Goal: Information Seeking & Learning: Understand process/instructions

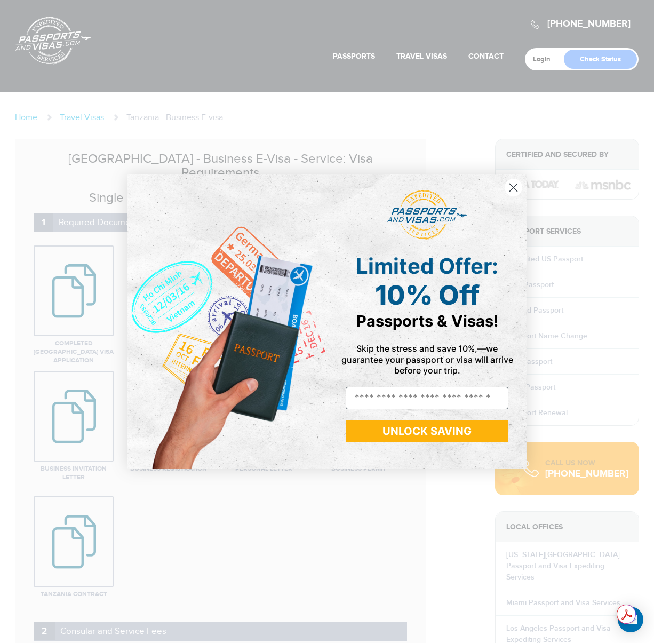
click at [519, 189] on circle "Close dialog" at bounding box center [514, 188] width 18 height 18
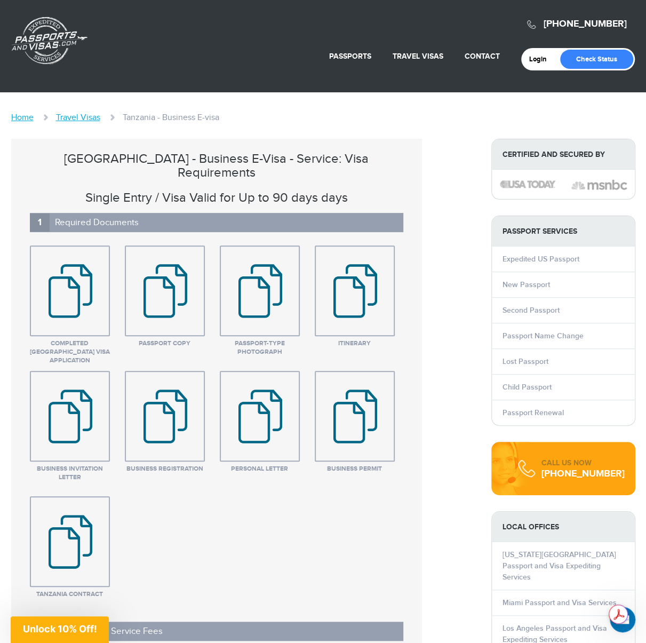
drag, startPoint x: 387, startPoint y: 90, endPoint x: 281, endPoint y: 103, distance: 107.5
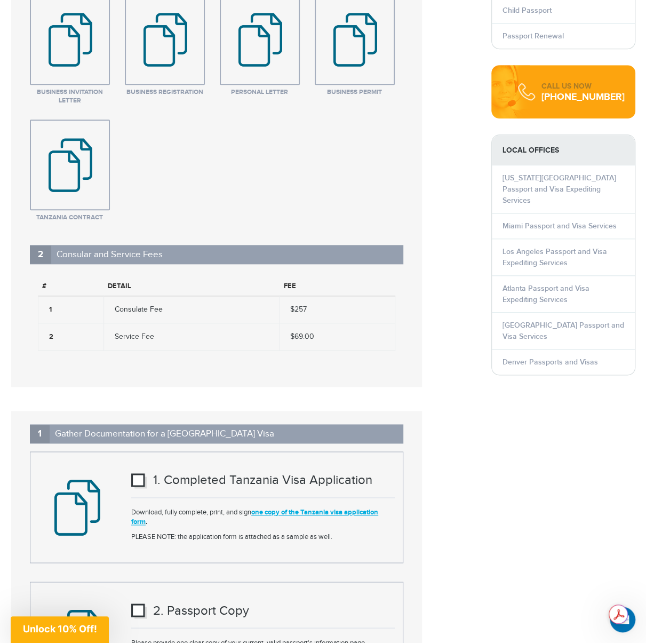
scroll to position [320, 0]
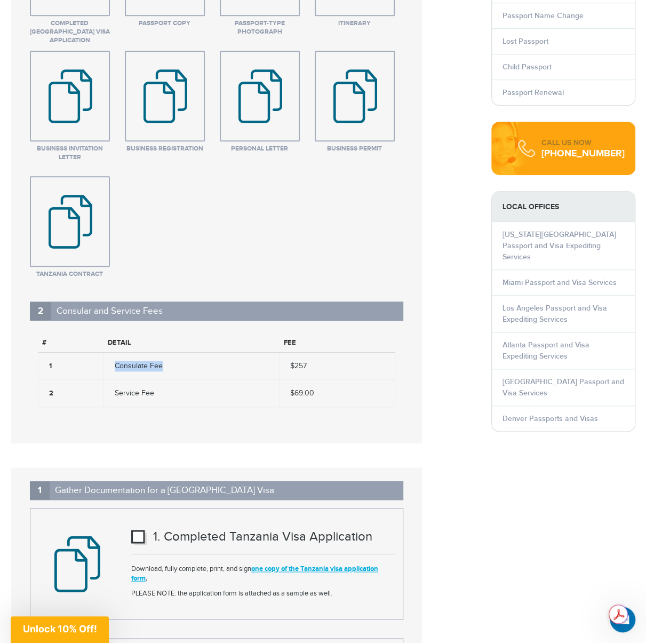
drag, startPoint x: 113, startPoint y: 352, endPoint x: 166, endPoint y: 350, distance: 53.4
click at [166, 353] on td "Consulate Fee" at bounding box center [192, 366] width 176 height 27
click at [140, 384] on td "Service Fee" at bounding box center [192, 393] width 176 height 27
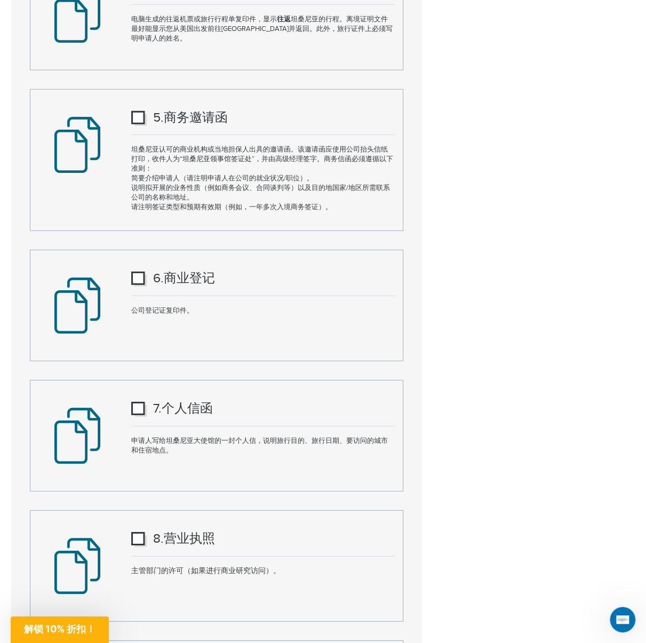
scroll to position [1378, 0]
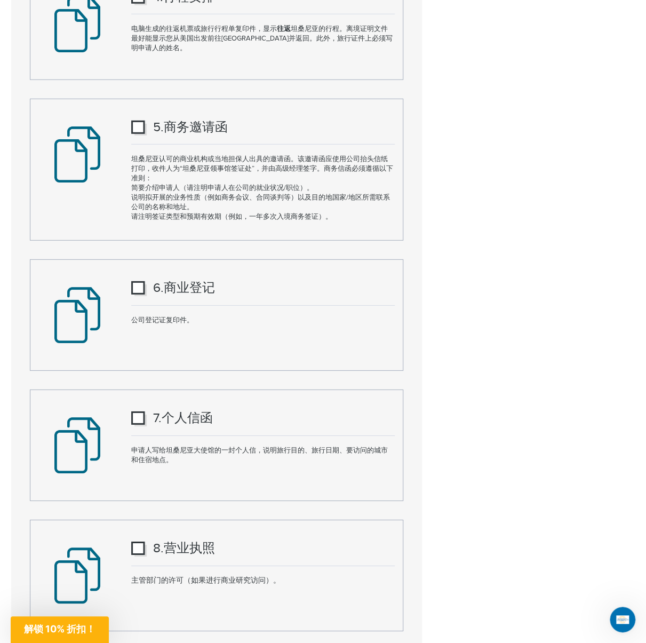
click at [470, 193] on div "坦桑尼亚 - 商务电子签证 - 服务：签证要求 单次入境/签证有效期最长为 90 天 1 所需文件 已完成的坦桑尼亚签证申请 已完成的坦桑尼亚签证申请" at bounding box center [323, 110] width 640 height 2698
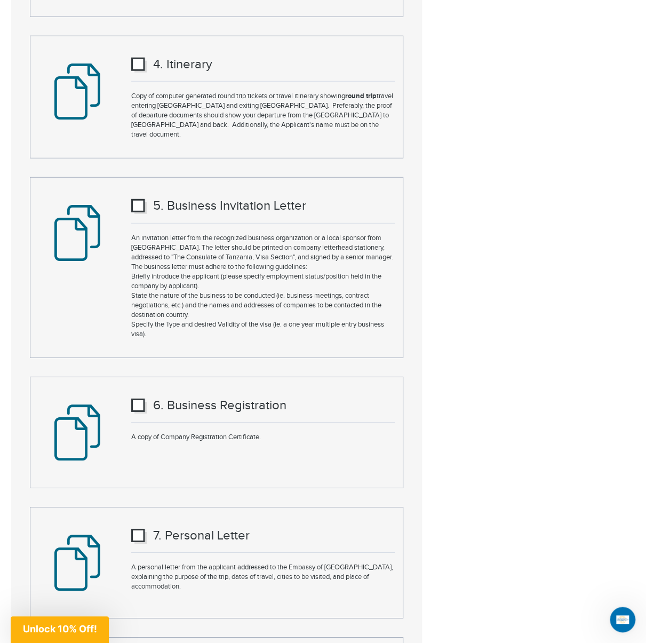
scroll to position [1324, 0]
click at [399, 438] on div "6 . Business Registration A copy of Company Registration Certificate." at bounding box center [216, 433] width 372 height 84
drag, startPoint x: 213, startPoint y: 242, endPoint x: 146, endPoint y: 240, distance: 67.8
click at [146, 240] on p "An invitation letter from the recognized business organization or a local spons…" at bounding box center [263, 286] width 264 height 106
drag, startPoint x: 134, startPoint y: 237, endPoint x: 215, endPoint y: 243, distance: 80.2
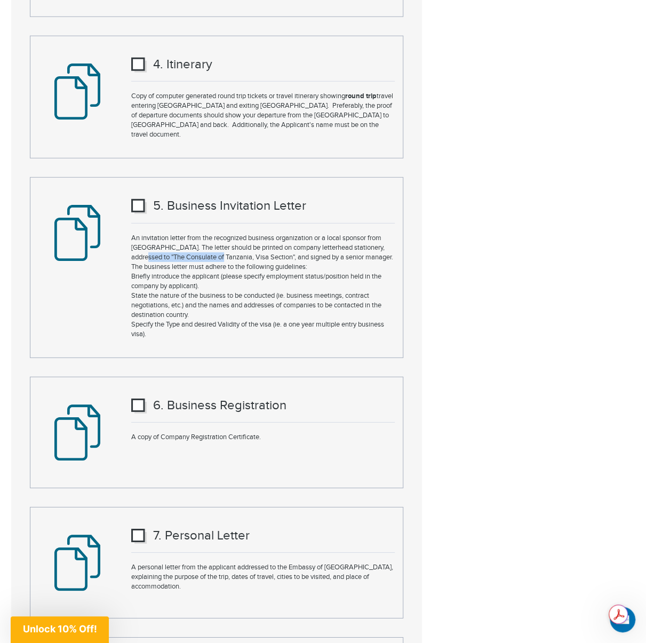
click at [215, 243] on p "An invitation letter from the recognized business organization or a local spons…" at bounding box center [263, 286] width 264 height 106
drag, startPoint x: 255, startPoint y: 242, endPoint x: 134, endPoint y: 241, distance: 120.1
click at [134, 241] on p "An invitation letter from the recognized business organization or a local spons…" at bounding box center [263, 286] width 264 height 106
